Goal: Task Accomplishment & Management: Manage account settings

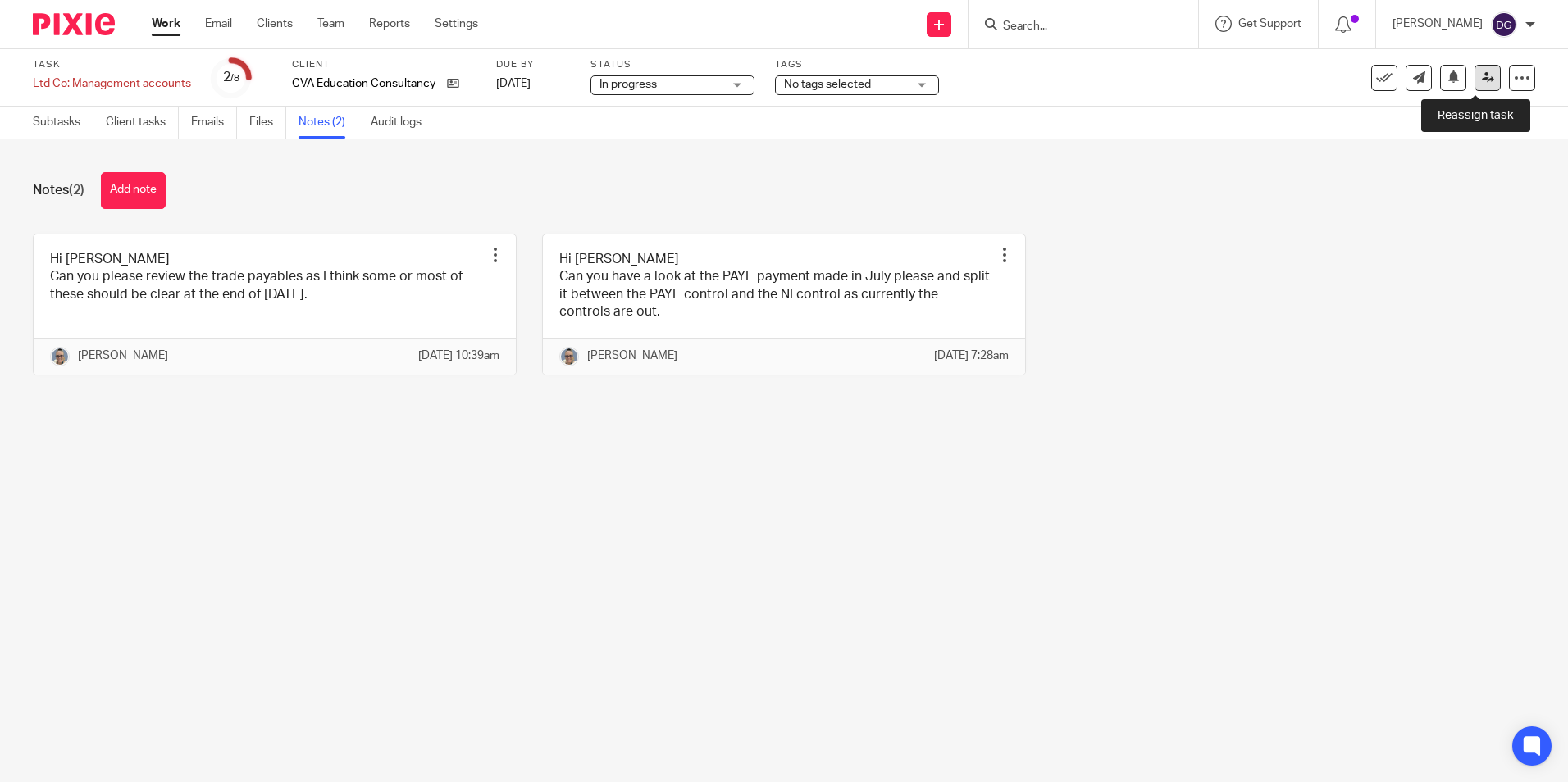
click at [1482, 73] on icon at bounding box center [1488, 77] width 12 height 12
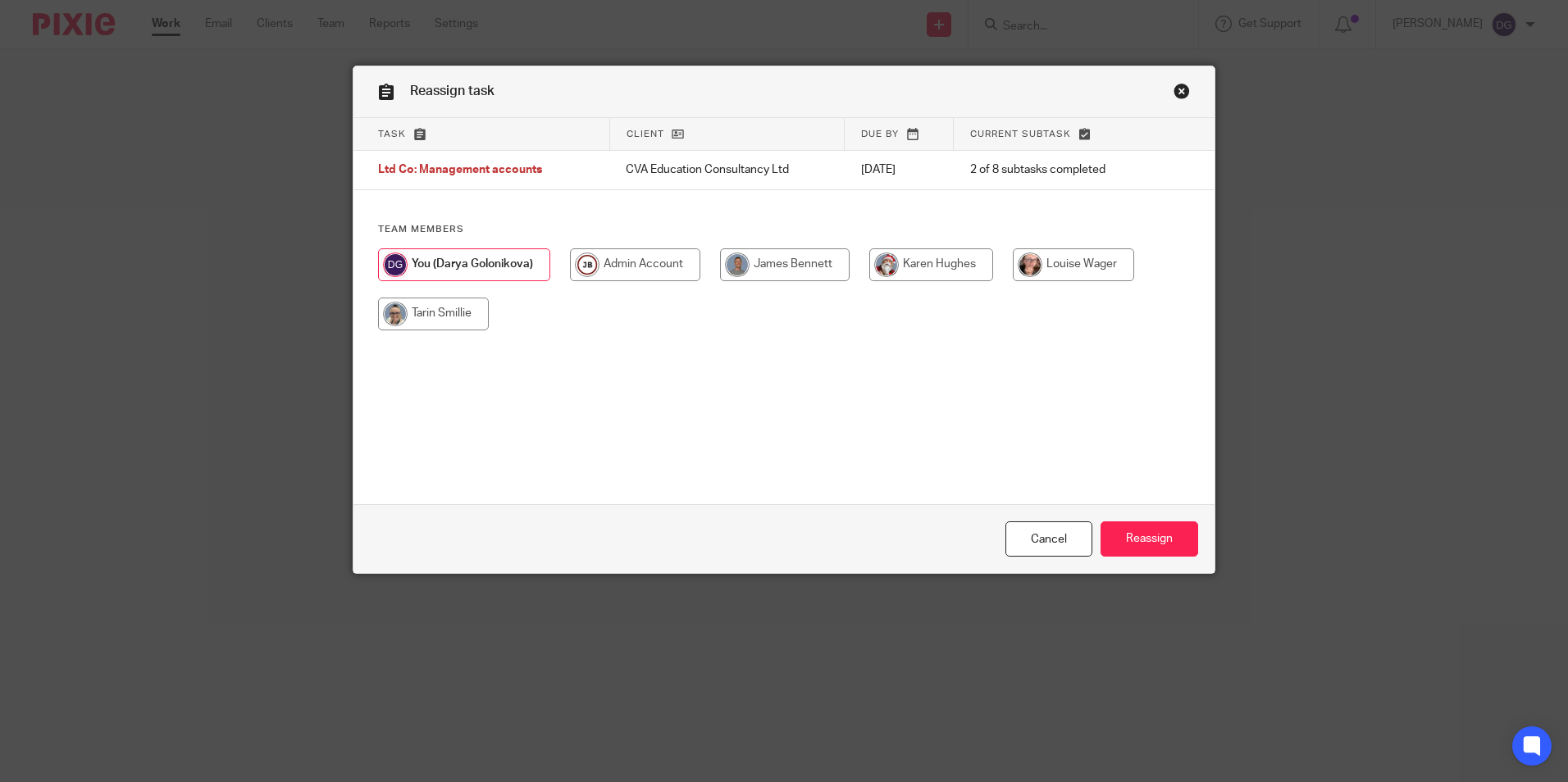
click at [454, 318] on input "radio" at bounding box center [433, 313] width 111 height 33
radio input "true"
click at [1175, 537] on input "Reassign" at bounding box center [1149, 539] width 98 height 36
